Goal: Information Seeking & Learning: Find specific fact

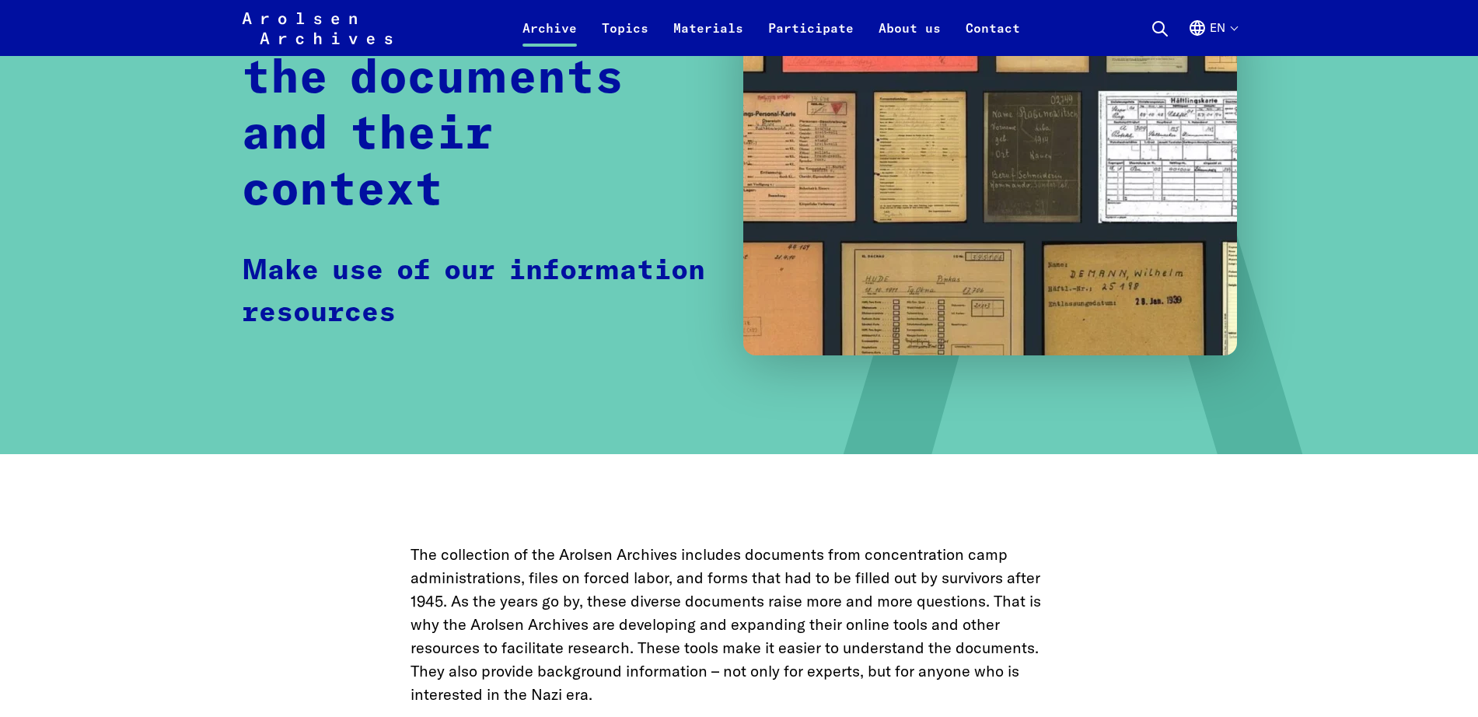
scroll to position [194, 0]
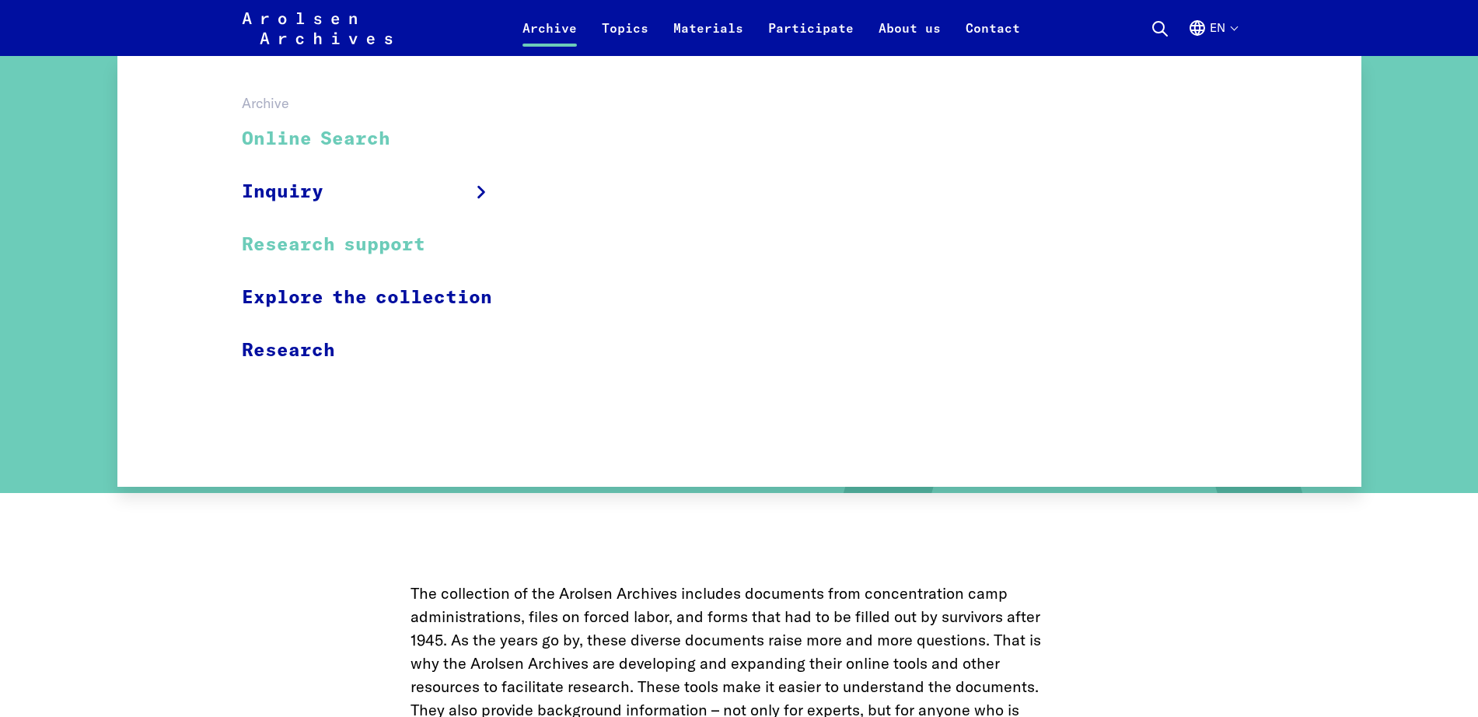
click at [314, 138] on link "Online Search" at bounding box center [377, 140] width 271 height 52
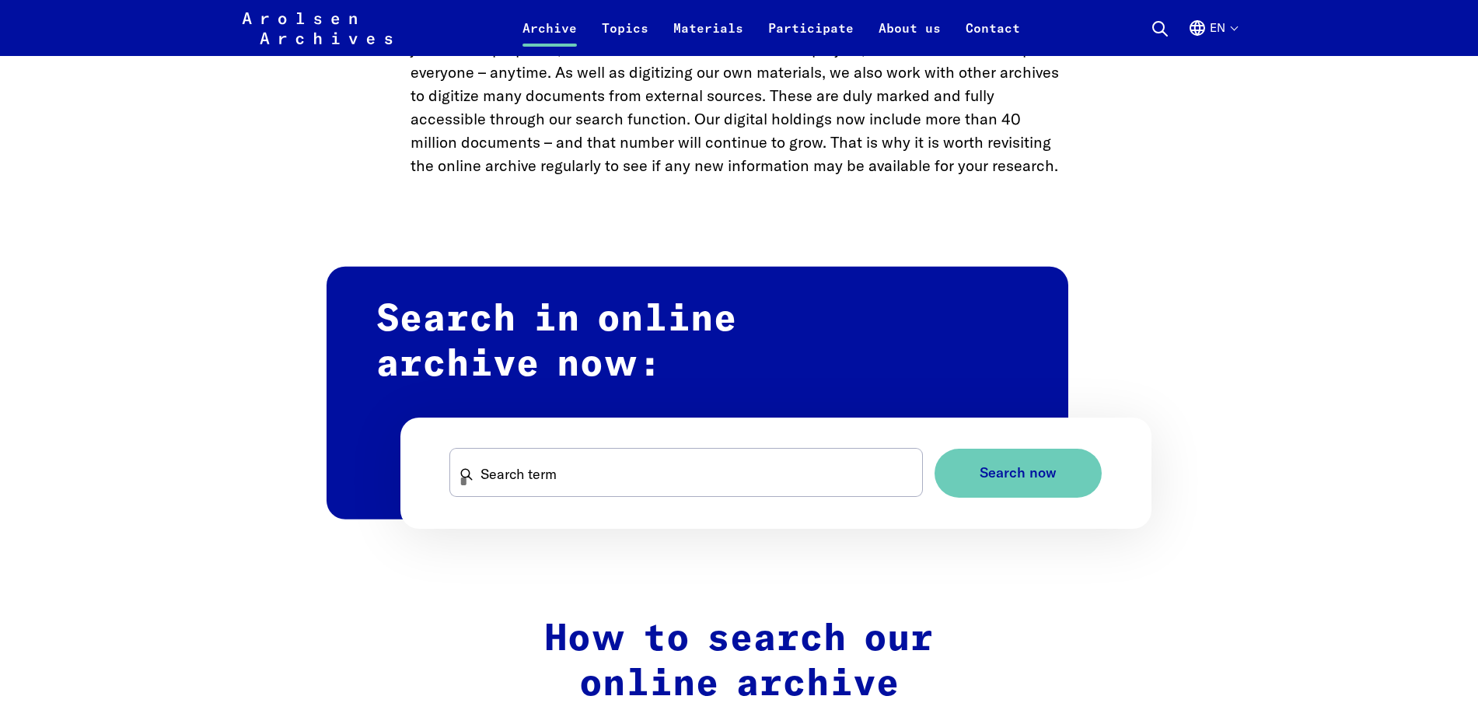
scroll to position [778, 0]
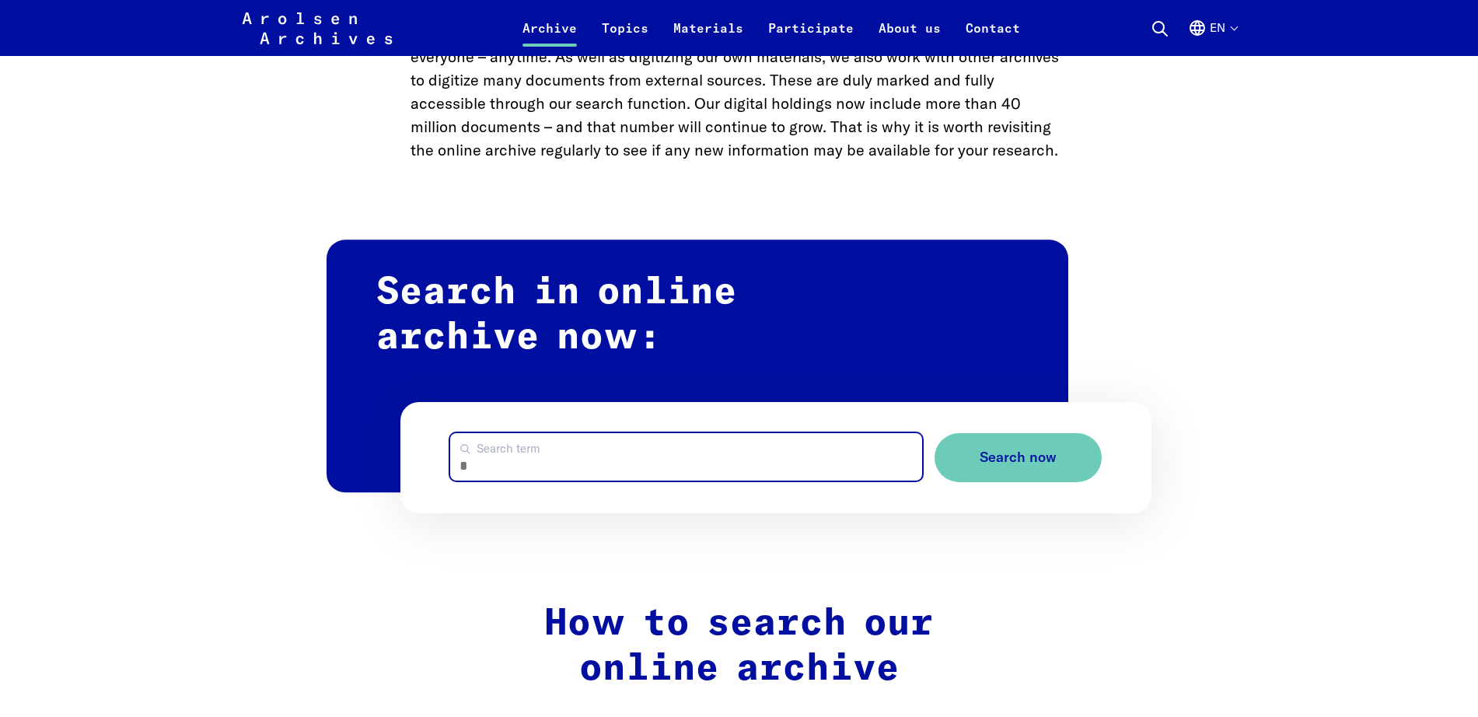
click at [639, 459] on input "Search term" at bounding box center [686, 456] width 473 height 47
type input "**********"
click at [935, 433] on button "Search now" at bounding box center [1018, 457] width 167 height 49
